Goal: Find specific page/section: Find specific page/section

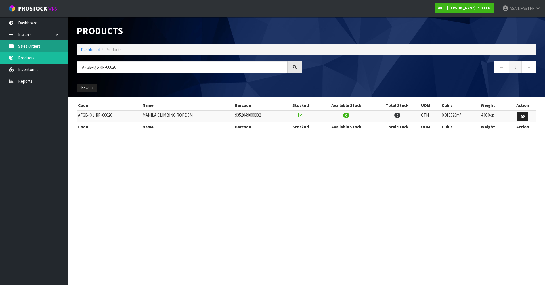
click at [38, 40] on link "Sales Orders" at bounding box center [34, 46] width 68 height 12
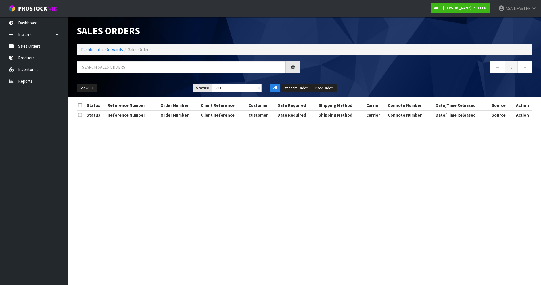
click at [100, 59] on div "Sales Orders Dashboard Outwards Sales Orders ← 1 → Show: 10 5 10 25 50 Status: …" at bounding box center [304, 56] width 464 height 79
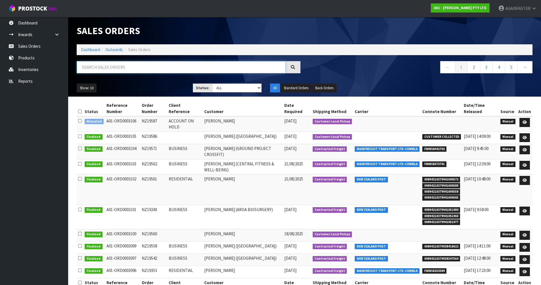
click at [101, 63] on input "text" at bounding box center [181, 67] width 209 height 12
paste input "NZ19560"
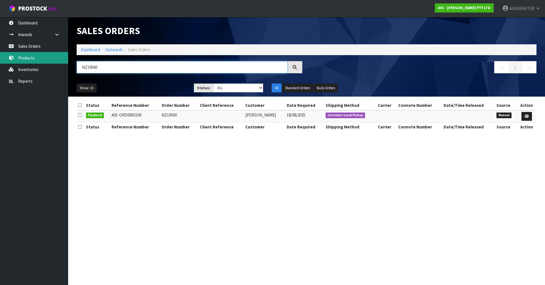
drag, startPoint x: 104, startPoint y: 70, endPoint x: 49, endPoint y: 59, distance: 55.3
click at [49, 59] on body "Toggle navigation ProStock WMS A01 - [PERSON_NAME] PTY LTD AGAINFASTER Logout D…" at bounding box center [272, 142] width 545 height 285
paste input "NZ19429"
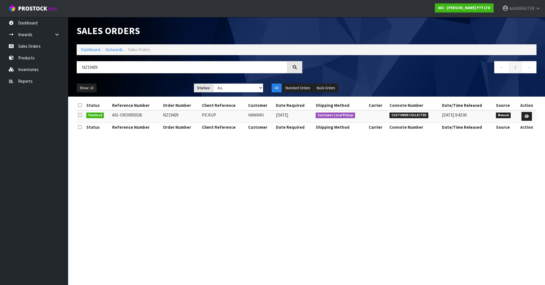
click at [171, 203] on section "Sales Orders Dashboard Outwards Sales Orders NZ19429 ← 1 → Show: 10 5 10 25 50 …" at bounding box center [272, 142] width 545 height 285
click at [121, 68] on input "NZ19429" at bounding box center [182, 67] width 211 height 12
drag, startPoint x: 107, startPoint y: 70, endPoint x: 66, endPoint y: 68, distance: 40.9
click at [66, 68] on body "Toggle navigation ProStock WMS A01 - [PERSON_NAME] PTY LTD AGAINFASTER Logout D…" at bounding box center [272, 142] width 545 height 285
paste input "NZ19586"
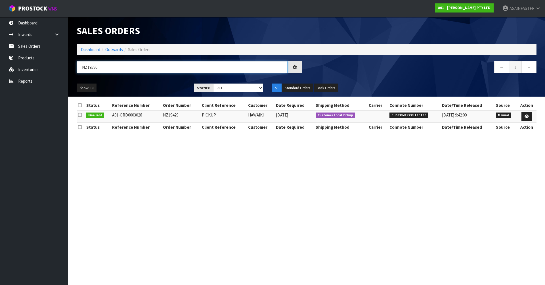
click at [89, 68] on input "NZ19586" at bounding box center [182, 67] width 211 height 12
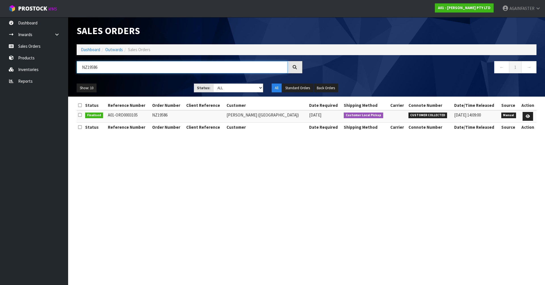
type input "NZ19586"
click at [50, 65] on link "Inventories" at bounding box center [34, 70] width 68 height 12
click at [48, 53] on link "Products" at bounding box center [34, 58] width 68 height 12
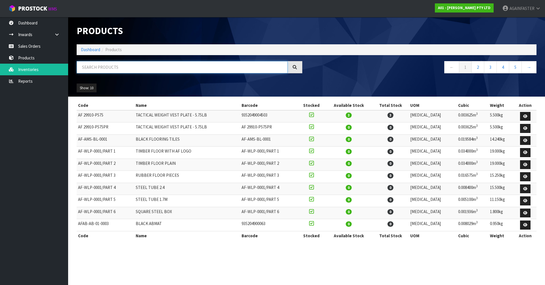
paste input "1102-SPWA-0202-2"
click at [104, 68] on input "1102-SPWA-0202-2" at bounding box center [182, 67] width 211 height 12
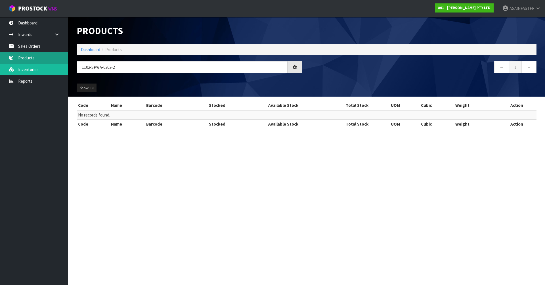
click at [60, 57] on link "Products" at bounding box center [34, 58] width 68 height 12
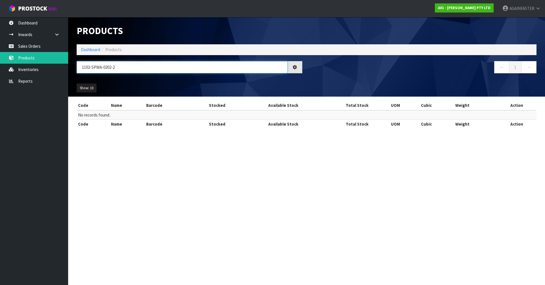
click at [124, 70] on input "1102-SPWA-0202-2" at bounding box center [182, 67] width 211 height 12
drag, startPoint x: 124, startPoint y: 70, endPoint x: 36, endPoint y: 71, distance: 88.3
click at [36, 71] on body "Toggle navigation ProStock WMS A01 - [PERSON_NAME] PTY LTD AGAINFASTER Logout D…" at bounding box center [272, 142] width 545 height 285
paste input "Competition 80x80 Rig/Rack Pull Up Bar Large (GLOSS BLACK)"
click at [211, 66] on input ")COMPETITION 80X80 RIG/RACK PULL UP BAR LARGE (GLOSS BLACK" at bounding box center [182, 67] width 211 height 12
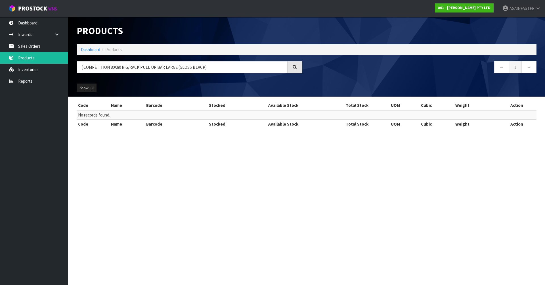
click at [181, 159] on section "Products Import Products Drop file here to import csv template Dashboard Produc…" at bounding box center [272, 142] width 545 height 285
click at [85, 68] on input ")COMPETITION 80X80 RIG/RACK PULL UP BAR LARGE (GLOSS BLACK)" at bounding box center [182, 67] width 211 height 12
click at [123, 172] on section "Products Import Products Drop file here to import csv template Dashboard Produc…" at bounding box center [272, 142] width 545 height 285
drag, startPoint x: 205, startPoint y: 66, endPoint x: 35, endPoint y: 62, distance: 169.7
click at [35, 62] on body "Toggle navigation ProStock WMS A01 - [PERSON_NAME] PTY LTD AGAINFASTER Logout D…" at bounding box center [272, 142] width 545 height 285
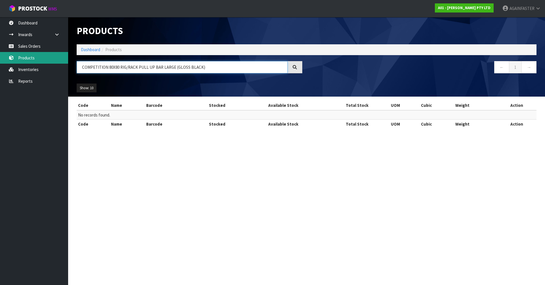
paste input "1102-SPWA-0202-2"
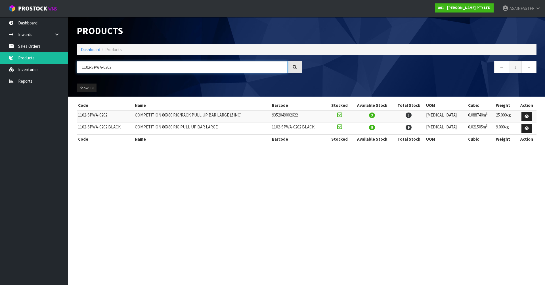
type input "1102-SPWA-0202"
